Goal: Information Seeking & Learning: Learn about a topic

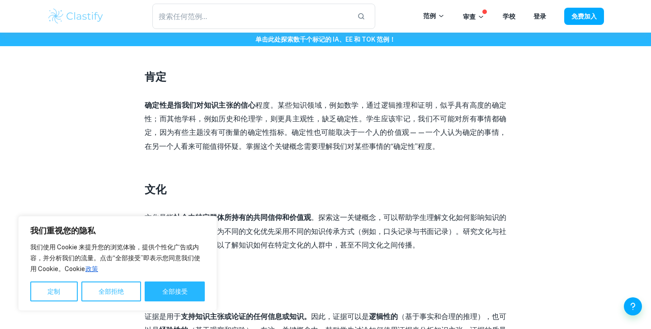
scroll to position [489, 0]
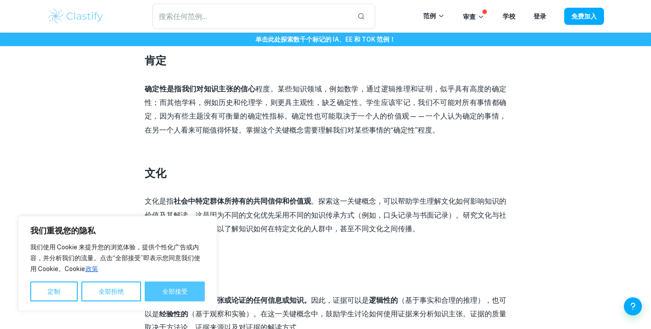
click at [166, 285] on button "全部接受" at bounding box center [175, 291] width 60 height 20
checkbox input "true"
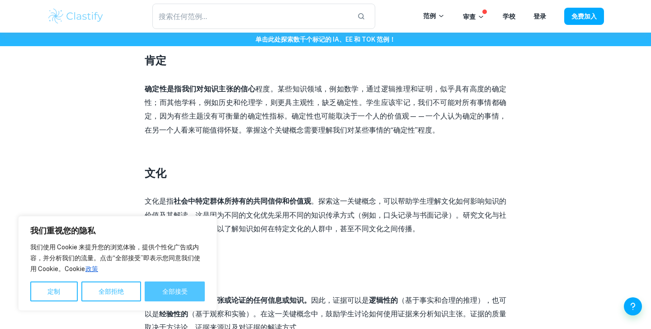
checkbox input "true"
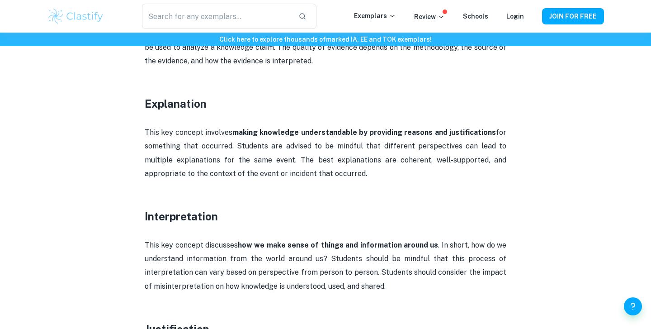
scroll to position [894, 0]
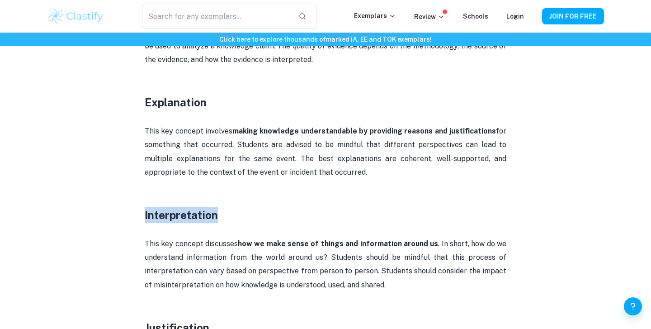
drag, startPoint x: 230, startPoint y: 198, endPoint x: 132, endPoint y: 197, distance: 98.1
click at [132, 197] on div "TOK Key Concepts By [PERSON_NAME] • [DATE] Get feedback on your TOK Essay Marke…" at bounding box center [325, 254] width 557 height 2156
click at [304, 207] on h3 "Interpretation" at bounding box center [326, 215] width 362 height 16
drag, startPoint x: 139, startPoint y: 114, endPoint x: 245, endPoint y: 102, distance: 106.5
click at [245, 102] on div "TOK Key Concepts By [PERSON_NAME] • [DATE] Get feedback on your TOK Essay Marke…" at bounding box center [325, 254] width 557 height 2156
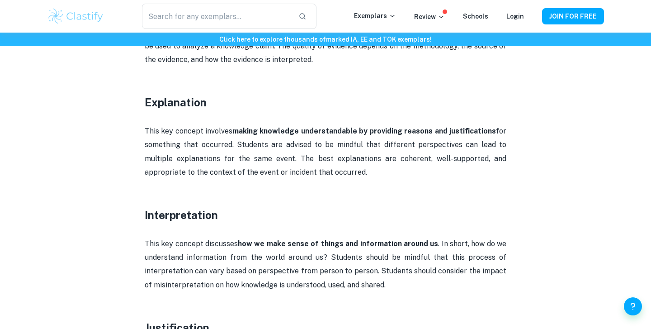
click at [246, 110] on p at bounding box center [326, 117] width 362 height 14
drag, startPoint x: 303, startPoint y: 143, endPoint x: 362, endPoint y: 163, distance: 62.2
click at [362, 163] on p "This key concept involves making knowledge understandable by providing reasons …" at bounding box center [326, 151] width 362 height 55
copy p "he best explanations are coherent, well-supported, and appropriate to the conte…"
click at [299, 146] on p "This key concept involves making knowledge understandable by providing reasons …" at bounding box center [326, 151] width 362 height 55
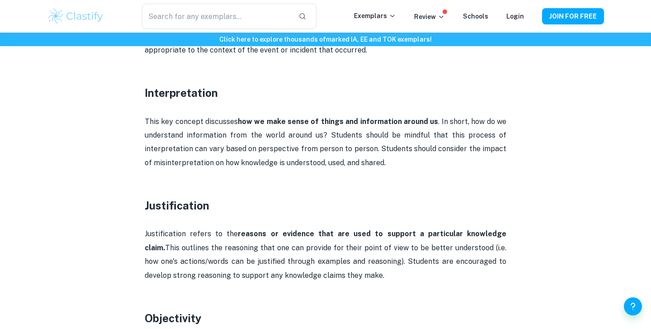
scroll to position [1014, 0]
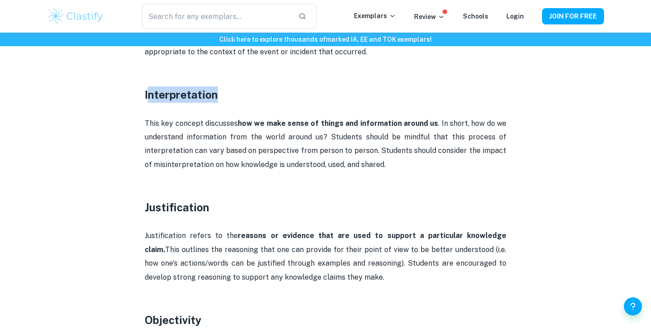
drag, startPoint x: 218, startPoint y: 84, endPoint x: 150, endPoint y: 75, distance: 68.4
click at [150, 86] on h3 "Interpretation" at bounding box center [326, 94] width 362 height 16
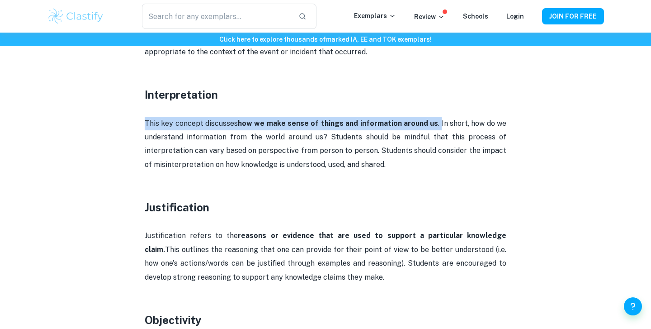
drag, startPoint x: 439, startPoint y: 107, endPoint x: 322, endPoint y: 95, distance: 117.8
click at [322, 95] on div "Theory of Knowledge (TOK) is a core component of the IB Diploma Programme that …" at bounding box center [326, 232] width 362 height 1756
copy div "This key concept discusses how we make sense of things and information around u…"
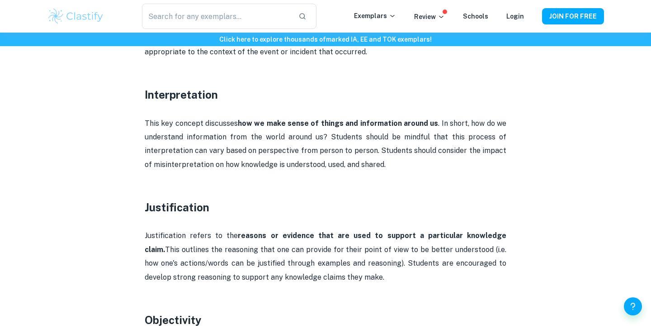
click at [375, 130] on p "This key concept discusses how we make sense of things and information around u…" at bounding box center [326, 144] width 362 height 55
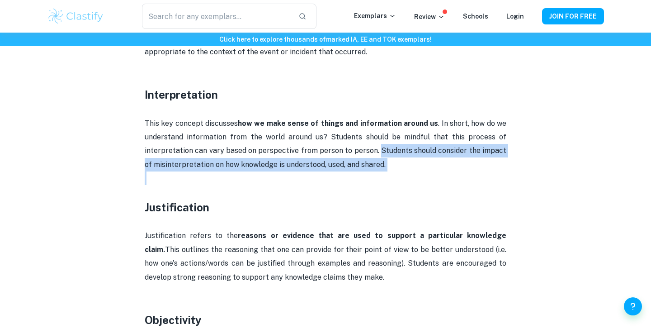
drag, startPoint x: 374, startPoint y: 136, endPoint x: 388, endPoint y: 160, distance: 28.2
click at [388, 160] on div "Theory of Knowledge (TOK) is a core component of the IB Diploma Programme that …" at bounding box center [326, 232] width 362 height 1756
copy div "Students should consider the impact of misinterpretation on how knowledge is un…"
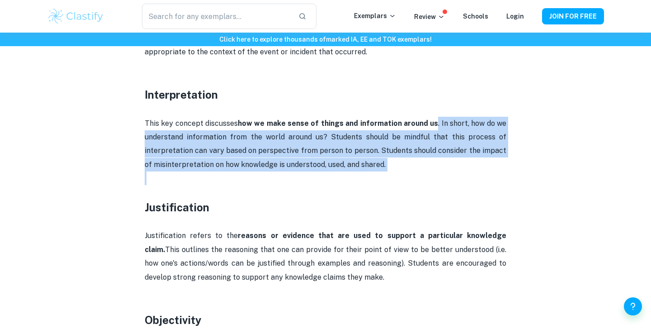
click at [300, 171] on p at bounding box center [326, 178] width 362 height 14
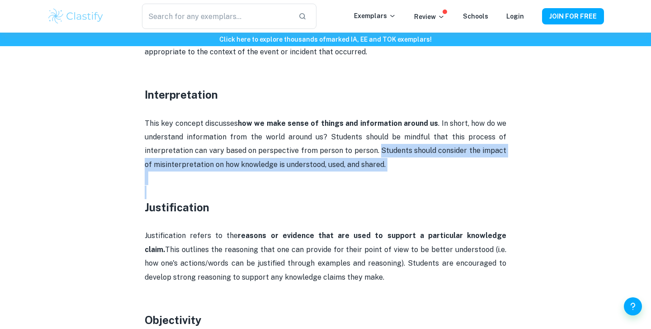
drag, startPoint x: 375, startPoint y: 134, endPoint x: 391, endPoint y: 171, distance: 40.9
click at [391, 171] on div "Theory of Knowledge (TOK) is a core component of the IB Diploma Programme that …" at bounding box center [326, 232] width 362 height 1756
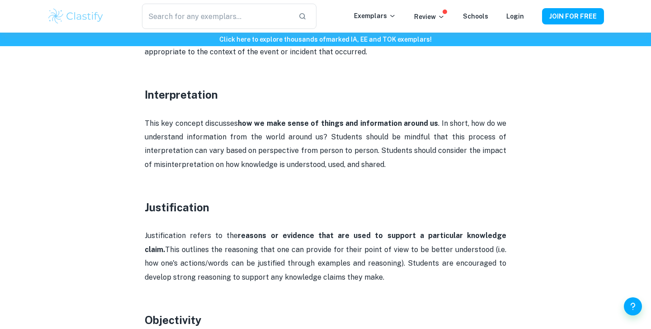
click at [391, 171] on p at bounding box center [326, 178] width 362 height 14
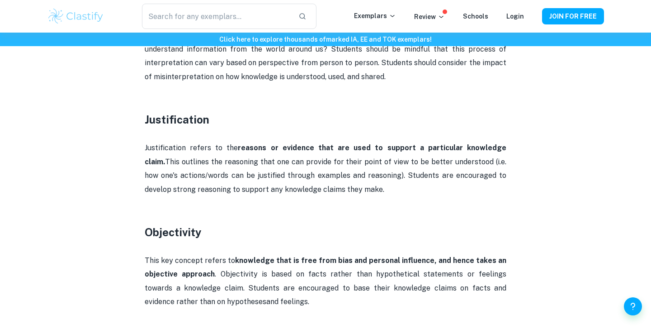
scroll to position [1107, 0]
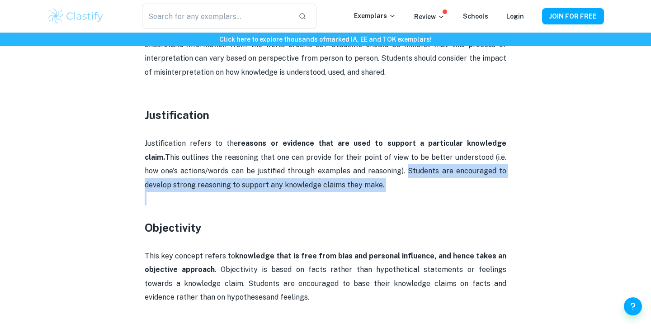
drag, startPoint x: 375, startPoint y: 153, endPoint x: 375, endPoint y: 189, distance: 36.2
click at [376, 189] on div "Theory of Knowledge (TOK) is a core component of the IB Diploma Programme that …" at bounding box center [326, 140] width 362 height 1756
copy div "Students are encouraged to develop strong reasoning to support any knowledge cl…"
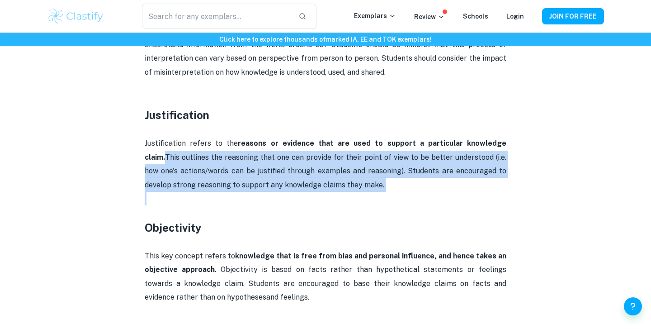
click at [445, 137] on p "Justification refers to the reasons or evidence that are used to support a part…" at bounding box center [326, 164] width 362 height 55
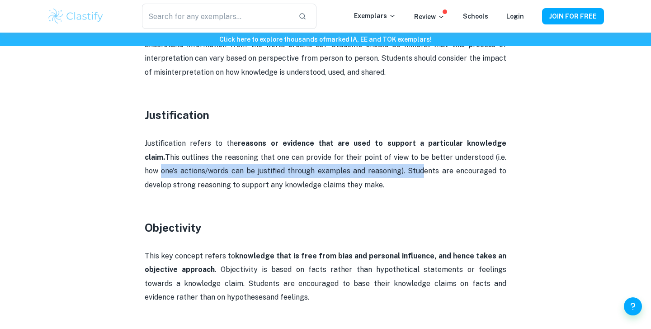
drag, startPoint x: 484, startPoint y: 144, endPoint x: 389, endPoint y: 152, distance: 95.3
click at [388, 152] on p "Justification refers to the reasons or evidence that are used to support a part…" at bounding box center [326, 164] width 362 height 55
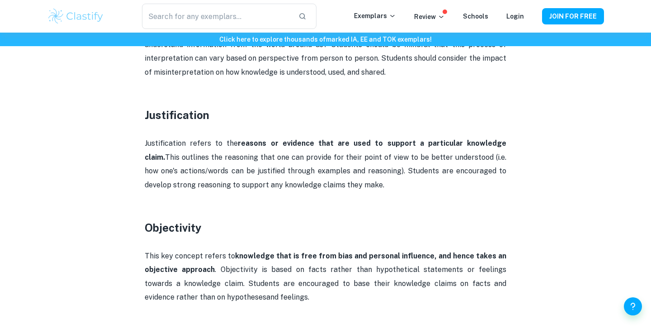
click at [456, 147] on p "Justification refers to the reasons or evidence that are used to support a part…" at bounding box center [326, 164] width 362 height 55
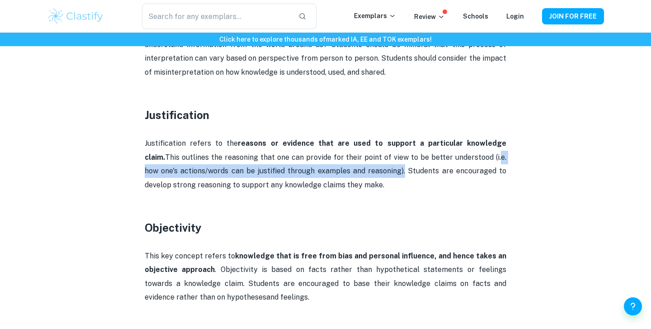
drag, startPoint x: 463, startPoint y: 145, endPoint x: 371, endPoint y: 160, distance: 92.9
click at [371, 160] on p "Justification refers to the reasons or evidence that are used to support a part…" at bounding box center [326, 164] width 362 height 55
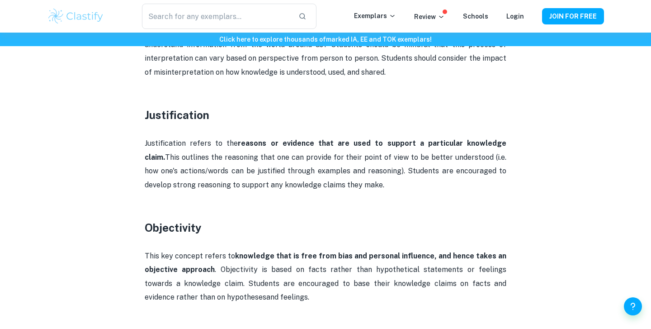
click at [361, 236] on p at bounding box center [326, 243] width 362 height 14
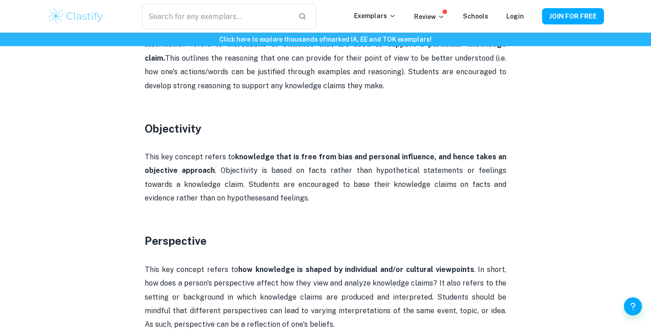
scroll to position [1210, 0]
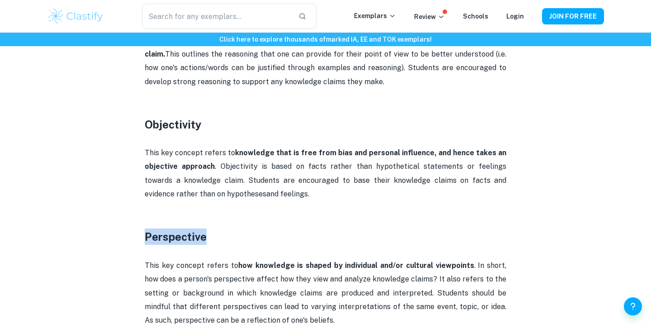
drag, startPoint x: 216, startPoint y: 218, endPoint x: 122, endPoint y: 222, distance: 94.2
click at [184, 201] on p at bounding box center [326, 208] width 362 height 14
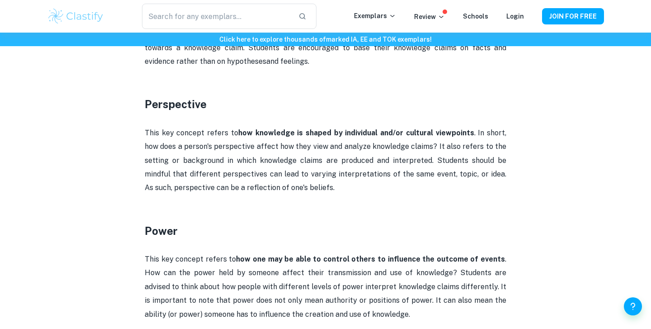
scroll to position [1341, 0]
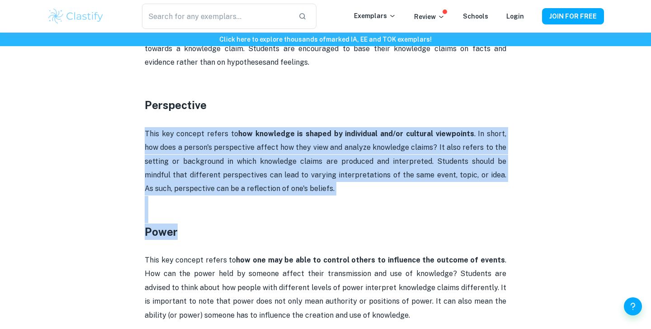
drag, startPoint x: 434, startPoint y: 223, endPoint x: 358, endPoint y: 104, distance: 141.1
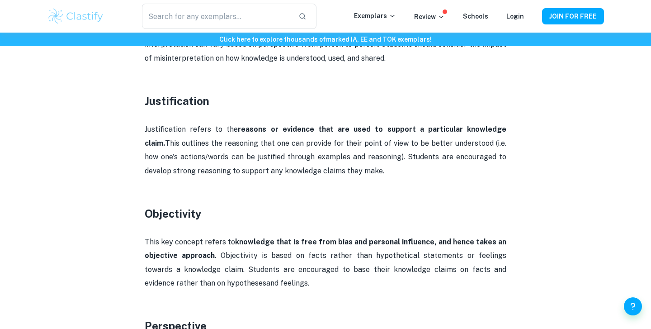
scroll to position [1327, 0]
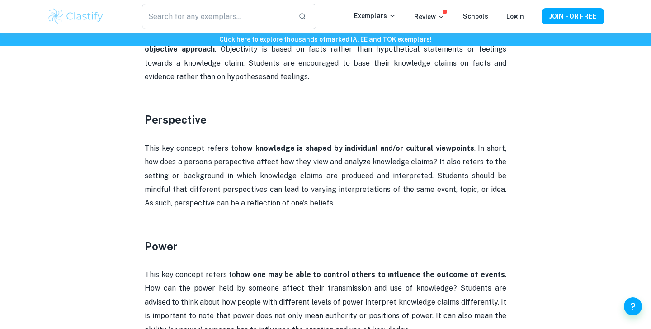
click at [348, 165] on p "This key concept refers to how knowledge is shaped by individual and/or cultura…" at bounding box center [326, 176] width 362 height 69
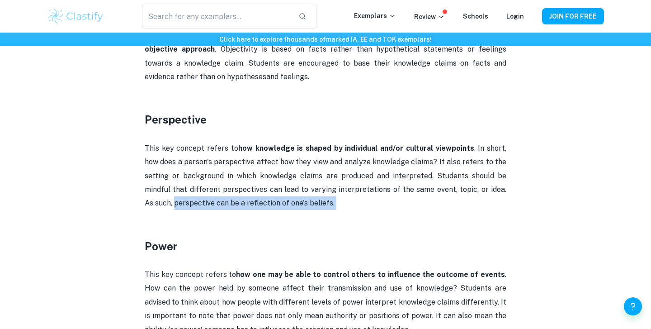
drag, startPoint x: 308, startPoint y: 196, endPoint x: 118, endPoint y: 192, distance: 190.4
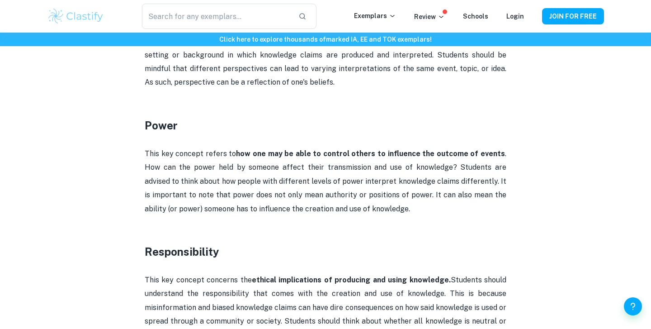
scroll to position [1464, 0]
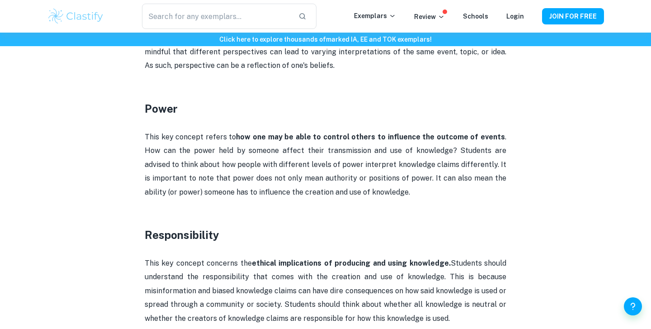
drag, startPoint x: 377, startPoint y: 161, endPoint x: 375, endPoint y: 180, distance: 19.5
click at [375, 180] on p "This key concept refers to how one may be able to control others to influence t…" at bounding box center [326, 164] width 362 height 69
copy p ". It can also mean the ability (or power) someone has to influence the creation…"
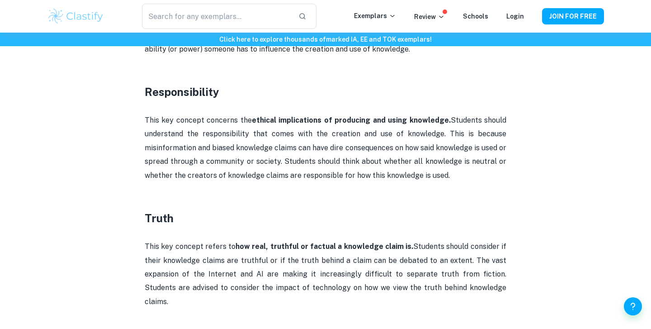
scroll to position [1612, 0]
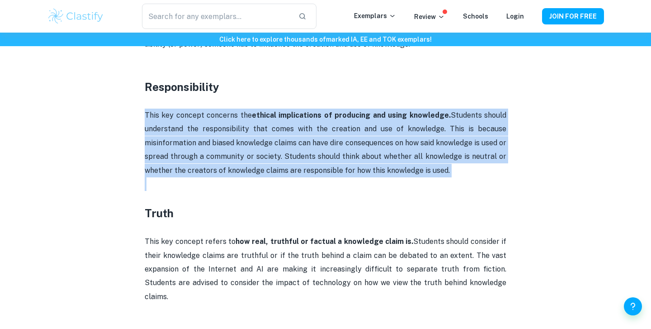
drag, startPoint x: 459, startPoint y: 165, endPoint x: 447, endPoint y: 90, distance: 75.6
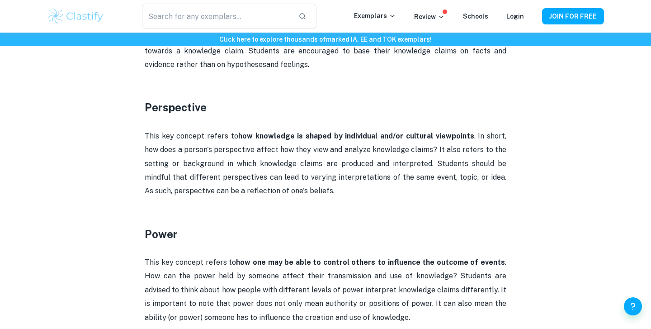
scroll to position [1600, 0]
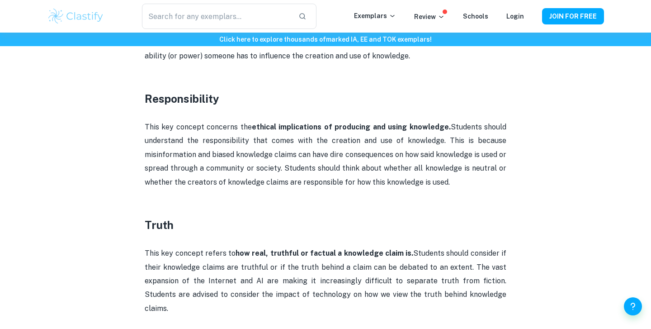
click at [383, 120] on p "This key concept concerns the ethical implications of producing and using knowl…" at bounding box center [326, 154] width 362 height 69
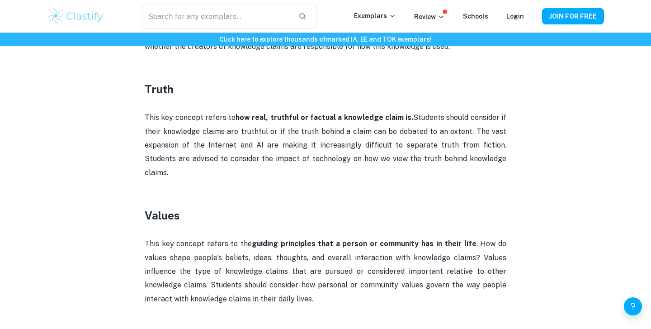
scroll to position [1737, 0]
drag, startPoint x: 491, startPoint y: 150, endPoint x: 413, endPoint y: 98, distance: 93.9
click at [413, 110] on p "This key concept refers to how real, truthful or factual a knowledge claim is. …" at bounding box center [326, 144] width 362 height 69
copy p "Students should consider if their knowledge claims are truthful or if the truth…"
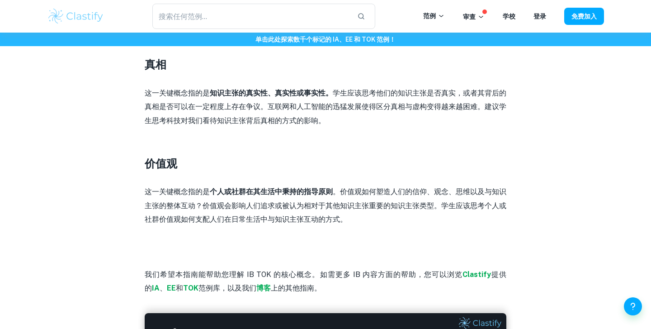
scroll to position [1720, 0]
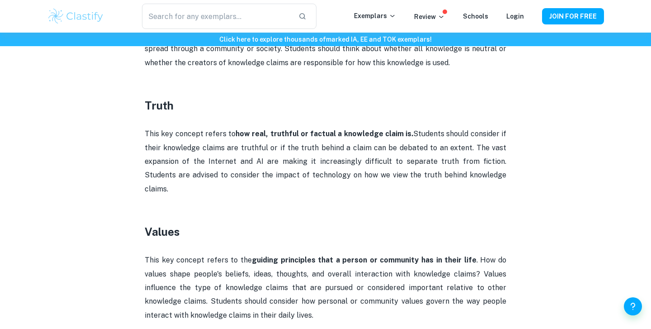
click at [378, 196] on p at bounding box center [326, 203] width 362 height 14
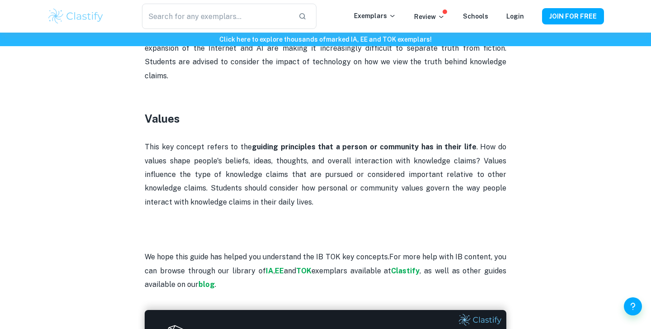
scroll to position [1832, 0]
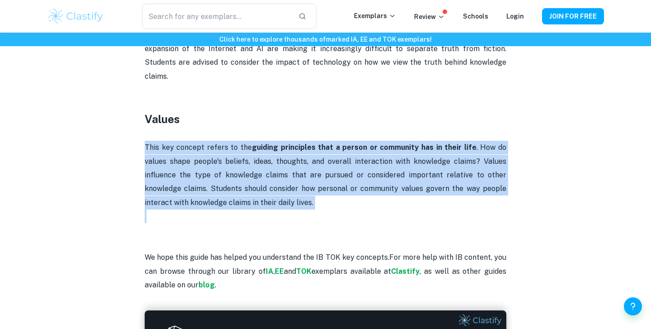
drag, startPoint x: 332, startPoint y: 193, endPoint x: 321, endPoint y: 105, distance: 88.5
copy div "This key concept refers to the guiding principles that a person or community ha…"
click at [442, 156] on p "This key concept refers to the guiding principles that a person or community ha…" at bounding box center [326, 175] width 362 height 69
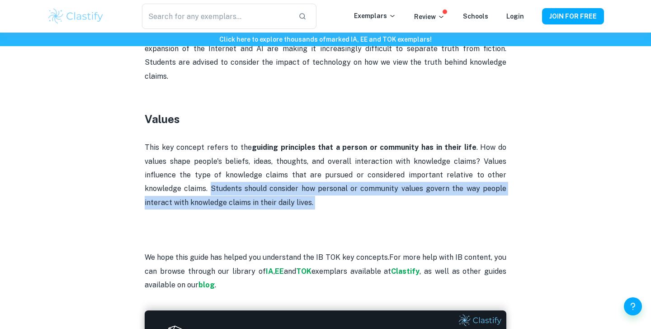
drag, startPoint x: 210, startPoint y: 160, endPoint x: 322, endPoint y: 182, distance: 113.8
